Goal: Information Seeking & Learning: Learn about a topic

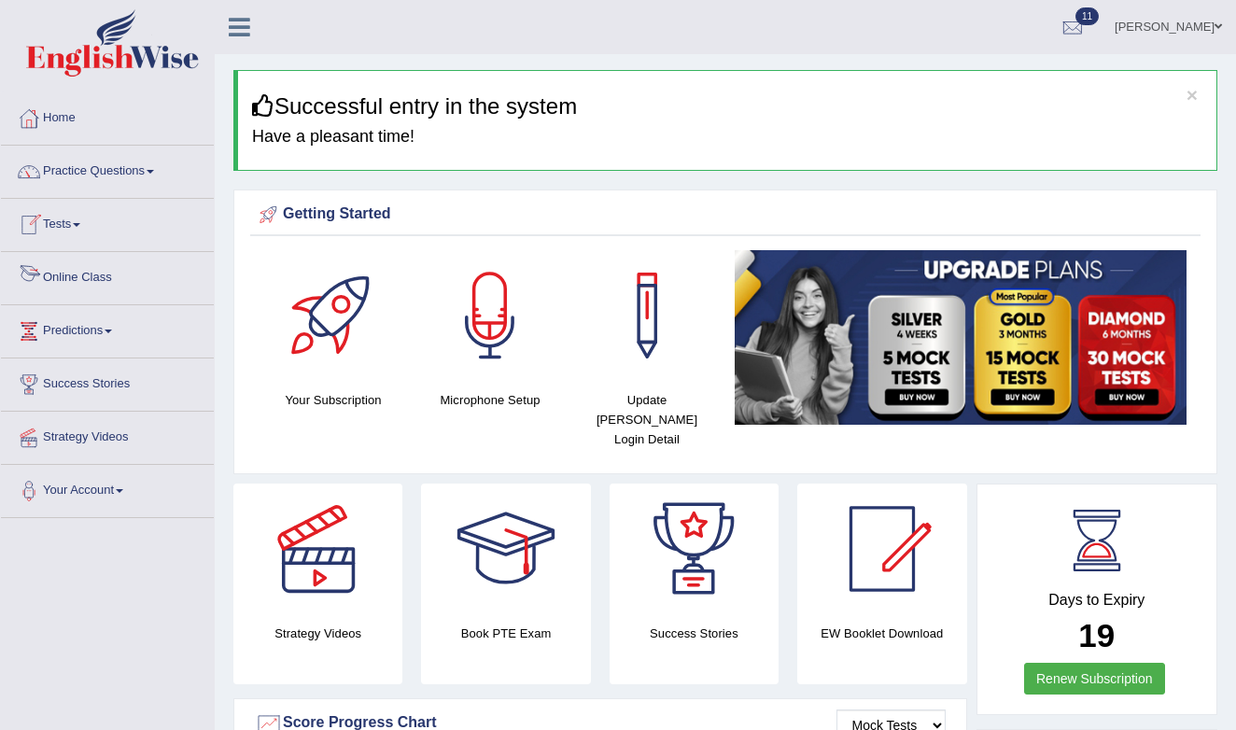
click at [89, 278] on link "Online Class" at bounding box center [107, 275] width 213 height 47
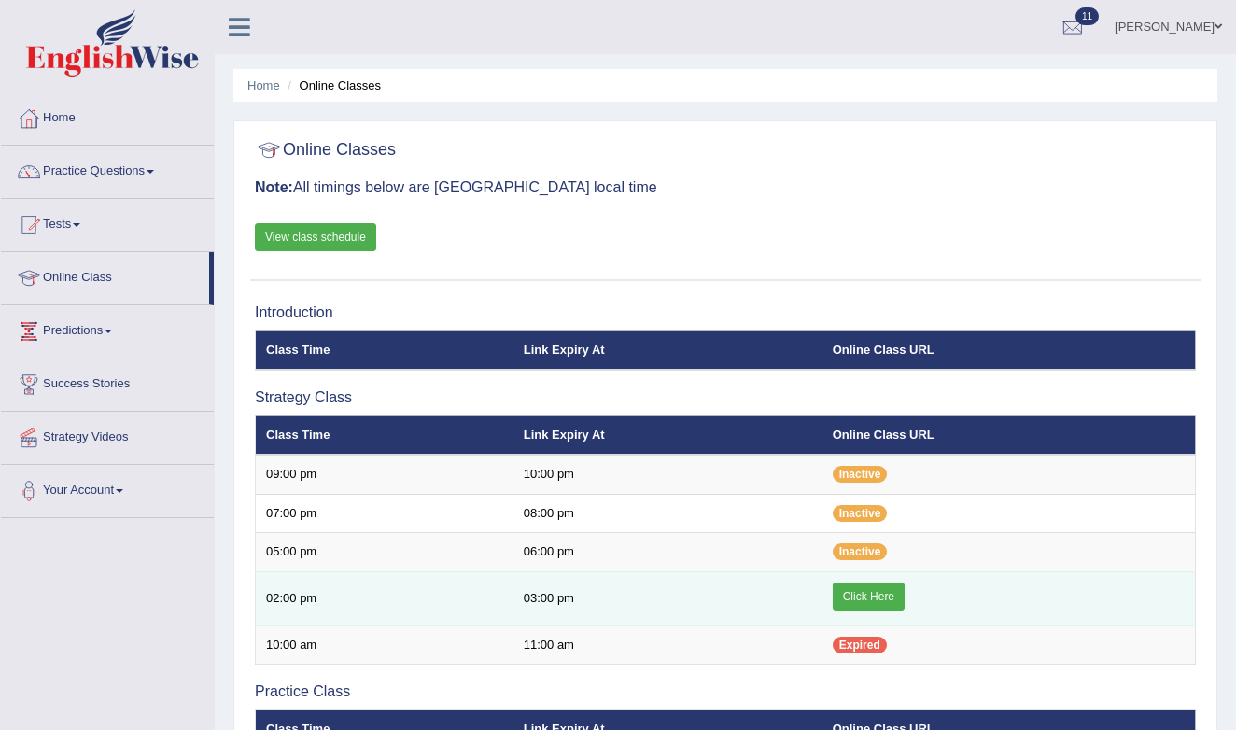
click at [875, 592] on link "Click Here" at bounding box center [869, 596] width 72 height 28
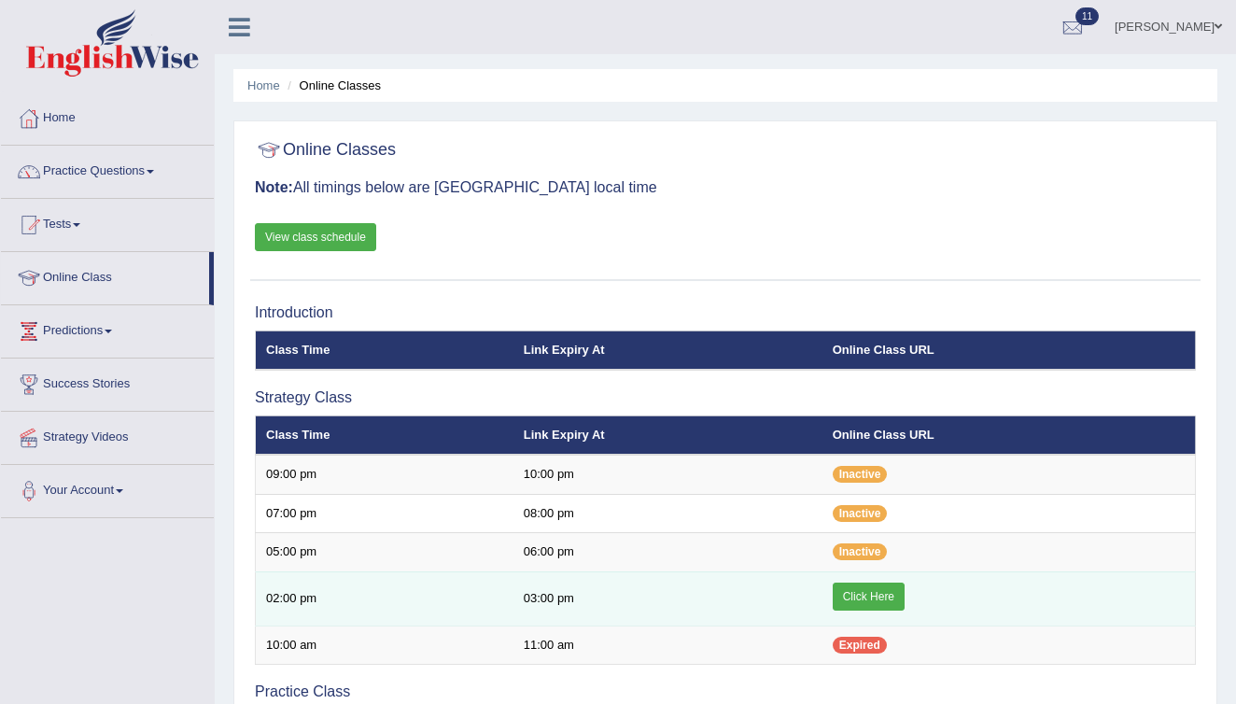
click at [871, 594] on link "Click Here" at bounding box center [869, 596] width 72 height 28
